Goal: Navigation & Orientation: Understand site structure

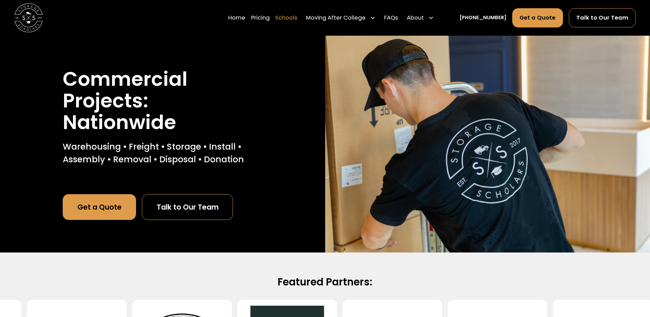
click at [297, 16] on link "Schools" at bounding box center [286, 18] width 22 height 20
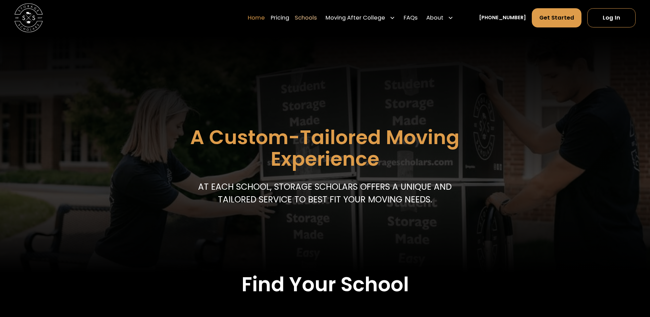
click at [265, 17] on link "Home" at bounding box center [256, 18] width 17 height 20
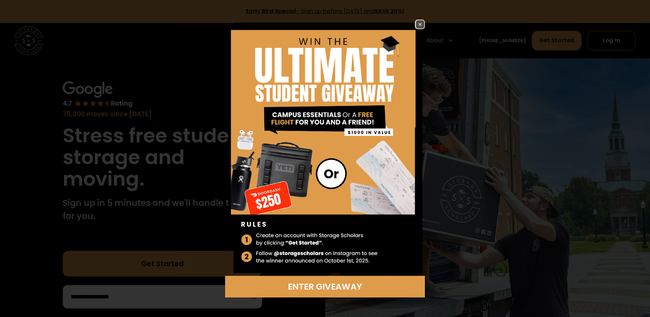
click at [422, 26] on img at bounding box center [420, 24] width 8 height 8
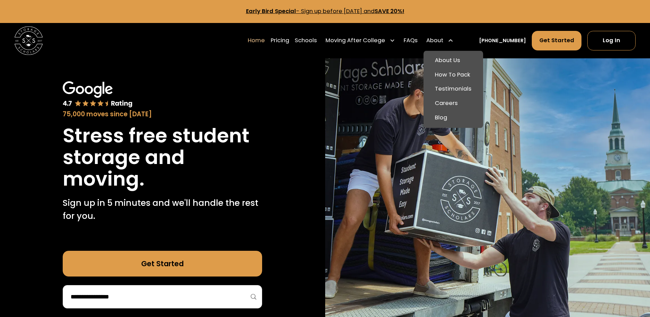
click at [454, 40] on div "About" at bounding box center [439, 40] width 33 height 20
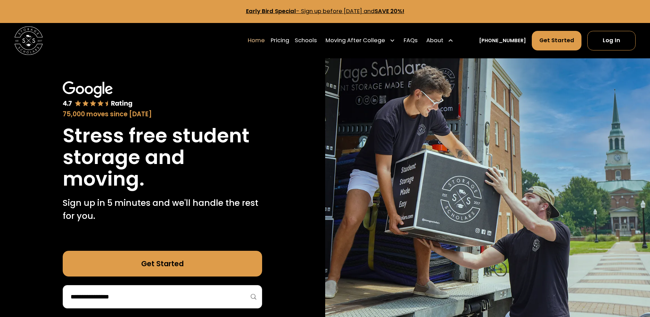
click at [454, 40] on div "About" at bounding box center [439, 40] width 33 height 20
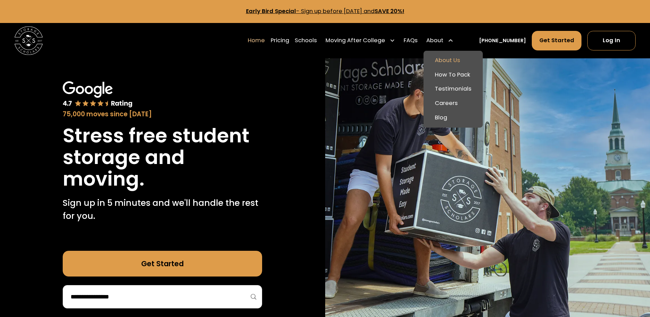
click at [452, 65] on link "About Us" at bounding box center [453, 60] width 54 height 14
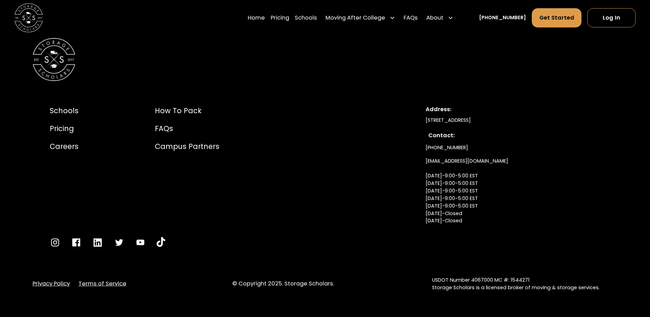
scroll to position [3867, 0]
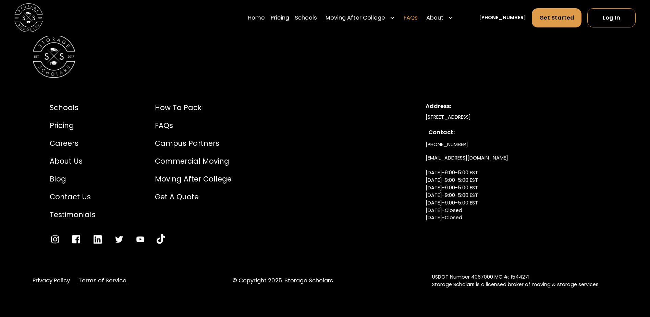
click at [418, 15] on link "FAQs" at bounding box center [411, 18] width 14 height 20
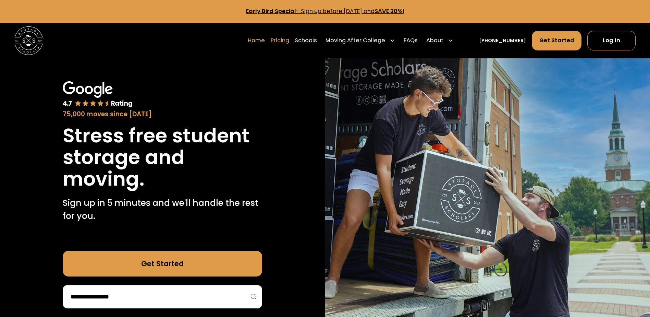
click at [282, 39] on link "Pricing" at bounding box center [280, 40] width 19 height 20
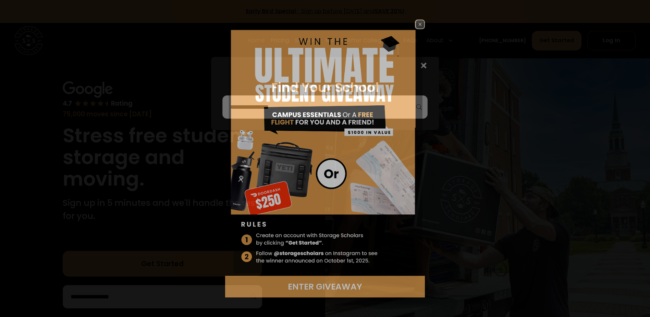
click at [426, 63] on div "Enter Giveaway" at bounding box center [325, 159] width 264 height 278
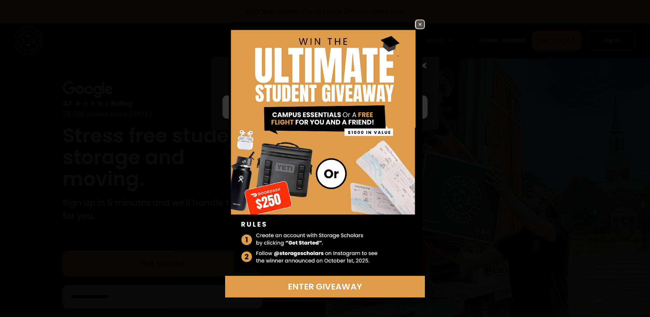
click at [419, 23] on img at bounding box center [420, 24] width 8 height 8
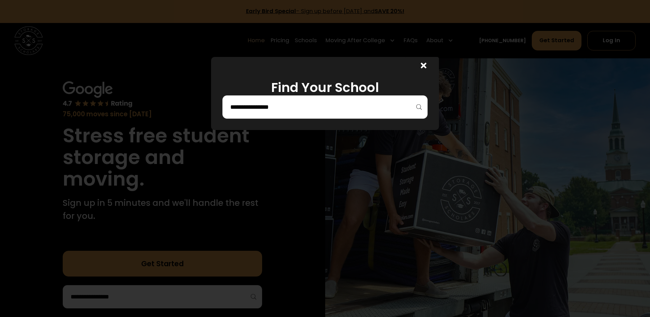
click at [266, 41] on div at bounding box center [325, 158] width 650 height 317
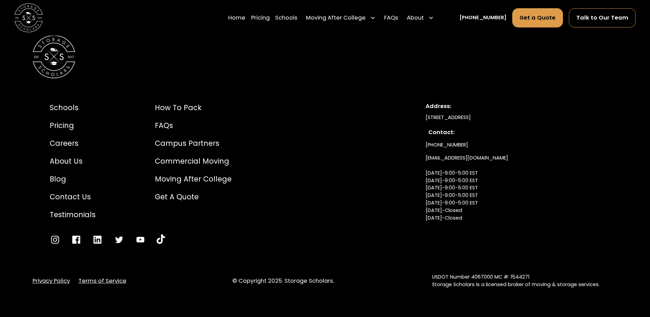
scroll to position [1764, 0]
